Goal: Task Accomplishment & Management: Use online tool/utility

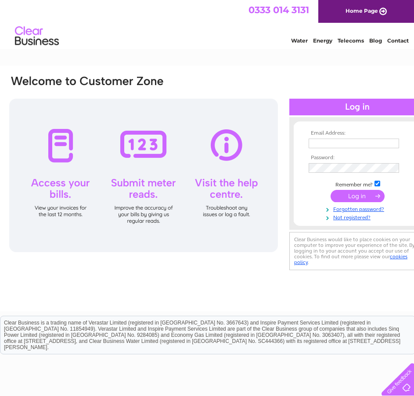
type input "[EMAIL_ADDRESS][DOMAIN_NAME]"
click at [361, 196] on input "submit" at bounding box center [357, 196] width 54 height 12
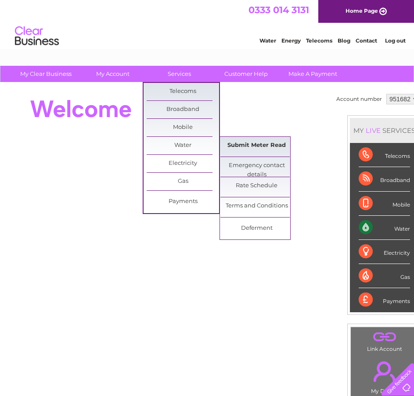
click at [265, 144] on link "Submit Meter Read" at bounding box center [256, 146] width 72 height 18
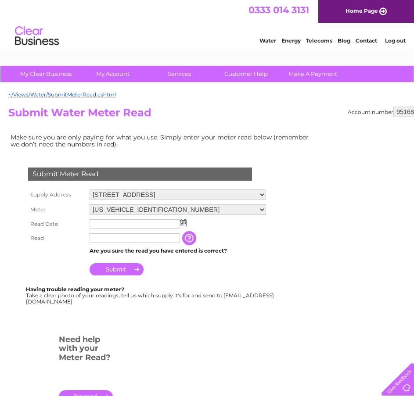
click at [185, 222] on img at bounding box center [183, 222] width 7 height 7
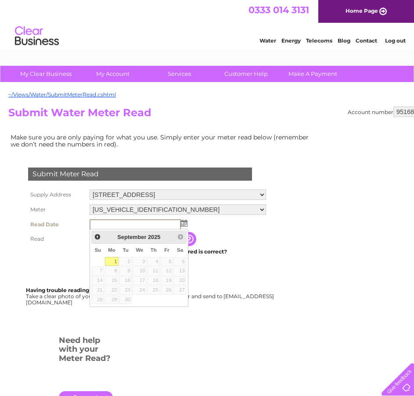
click at [112, 258] on link "1" at bounding box center [112, 261] width 14 height 9
type input "[DATE]"
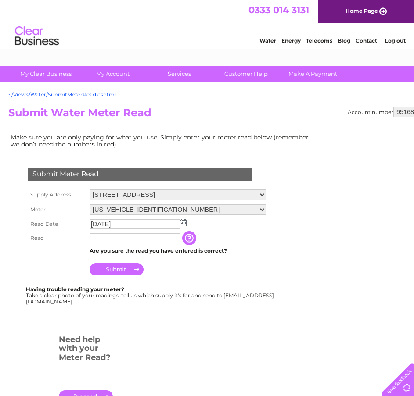
click at [118, 240] on input "text" at bounding box center [135, 238] width 90 height 10
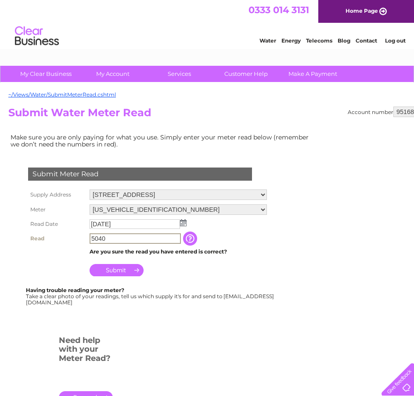
type input "5040"
click at [115, 272] on input "Submit" at bounding box center [117, 270] width 54 height 12
